Goal: Information Seeking & Learning: Learn about a topic

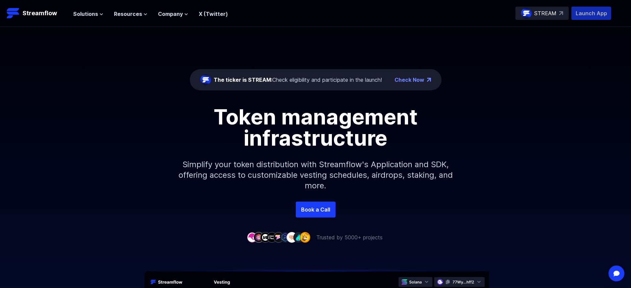
click at [591, 13] on p "Launch App" at bounding box center [591, 13] width 40 height 13
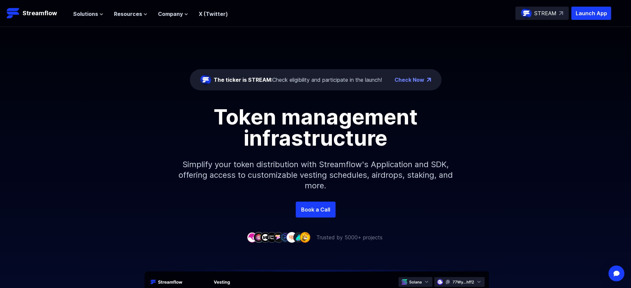
scroll to position [2371, 0]
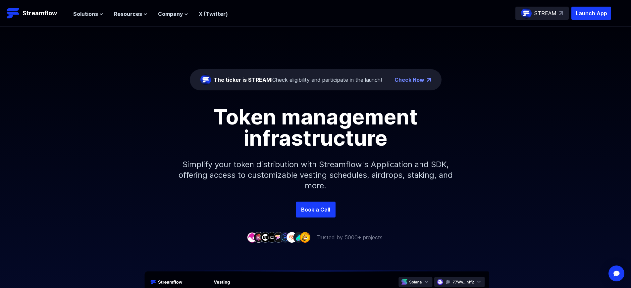
click at [591, 13] on p "Launch App" at bounding box center [591, 13] width 40 height 13
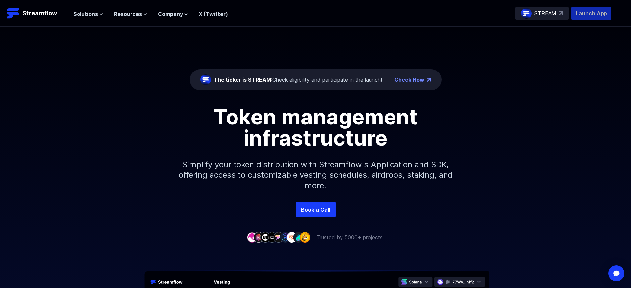
click at [591, 13] on p "Launch App" at bounding box center [591, 13] width 40 height 13
